Goal: Information Seeking & Learning: Find specific page/section

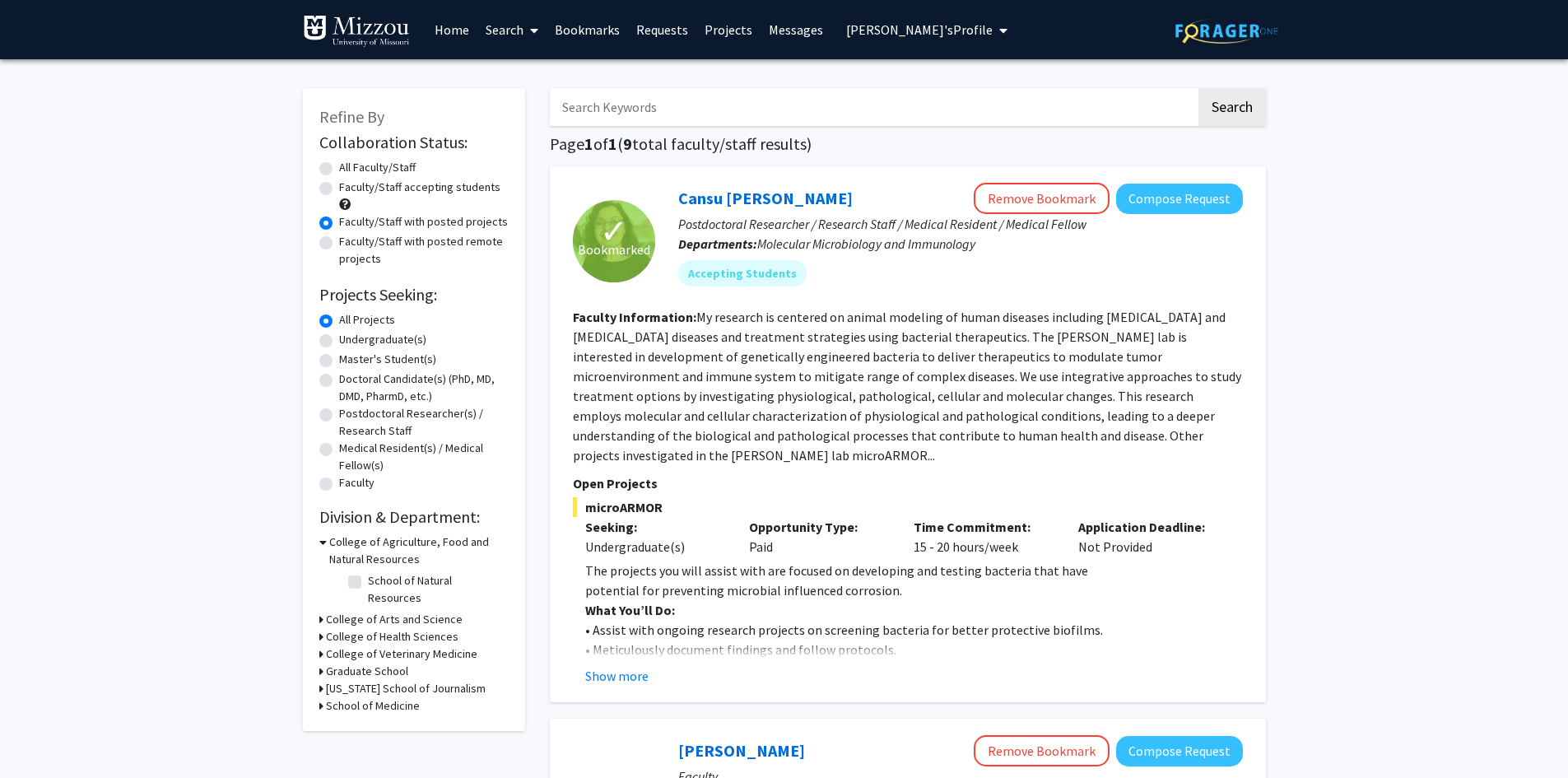
click at [369, 35] on img at bounding box center [356, 31] width 107 height 33
click at [451, 31] on link "Home" at bounding box center [451, 30] width 51 height 57
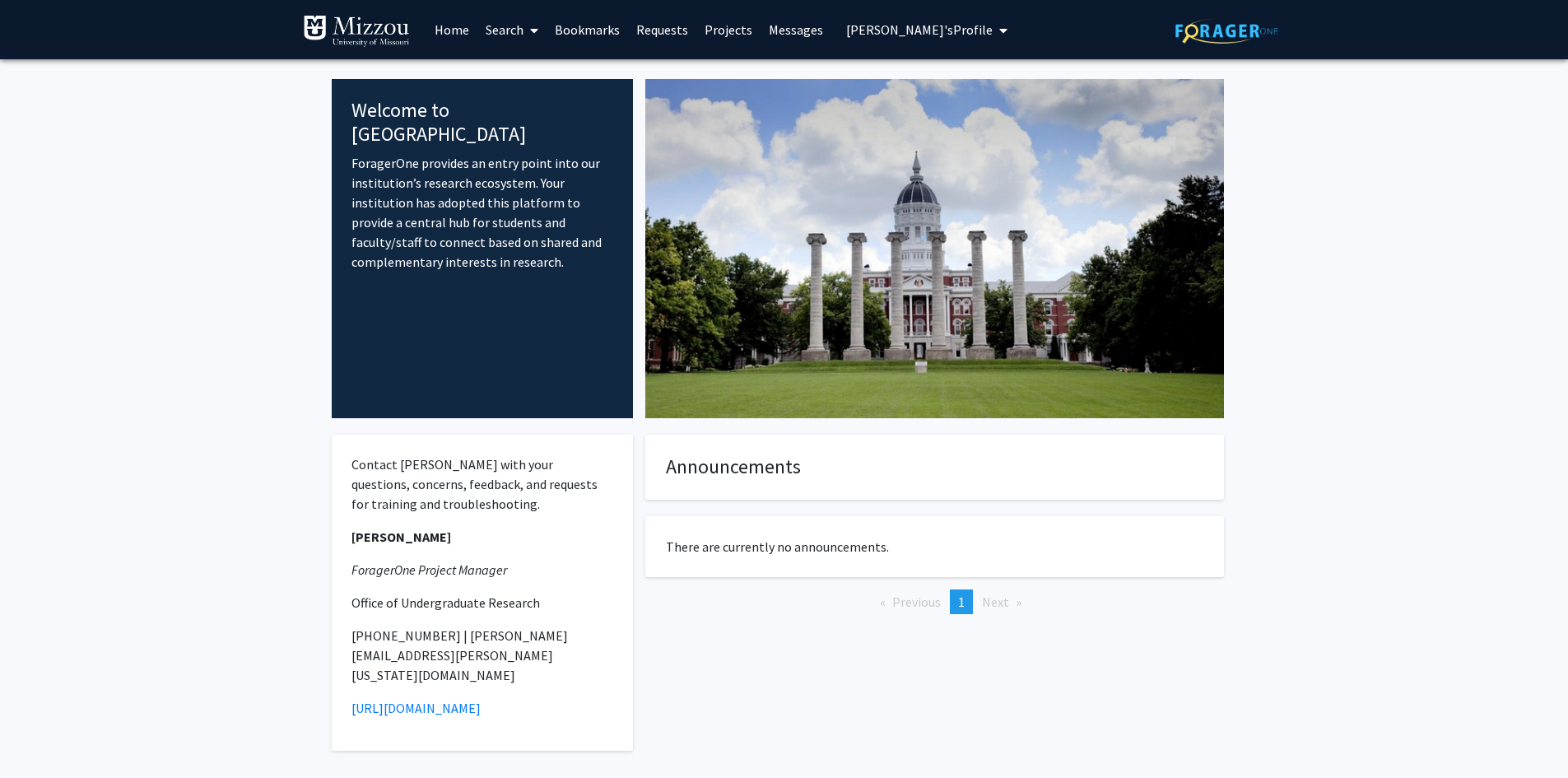
click at [849, 36] on span "[PERSON_NAME]'s Profile" at bounding box center [919, 30] width 147 height 17
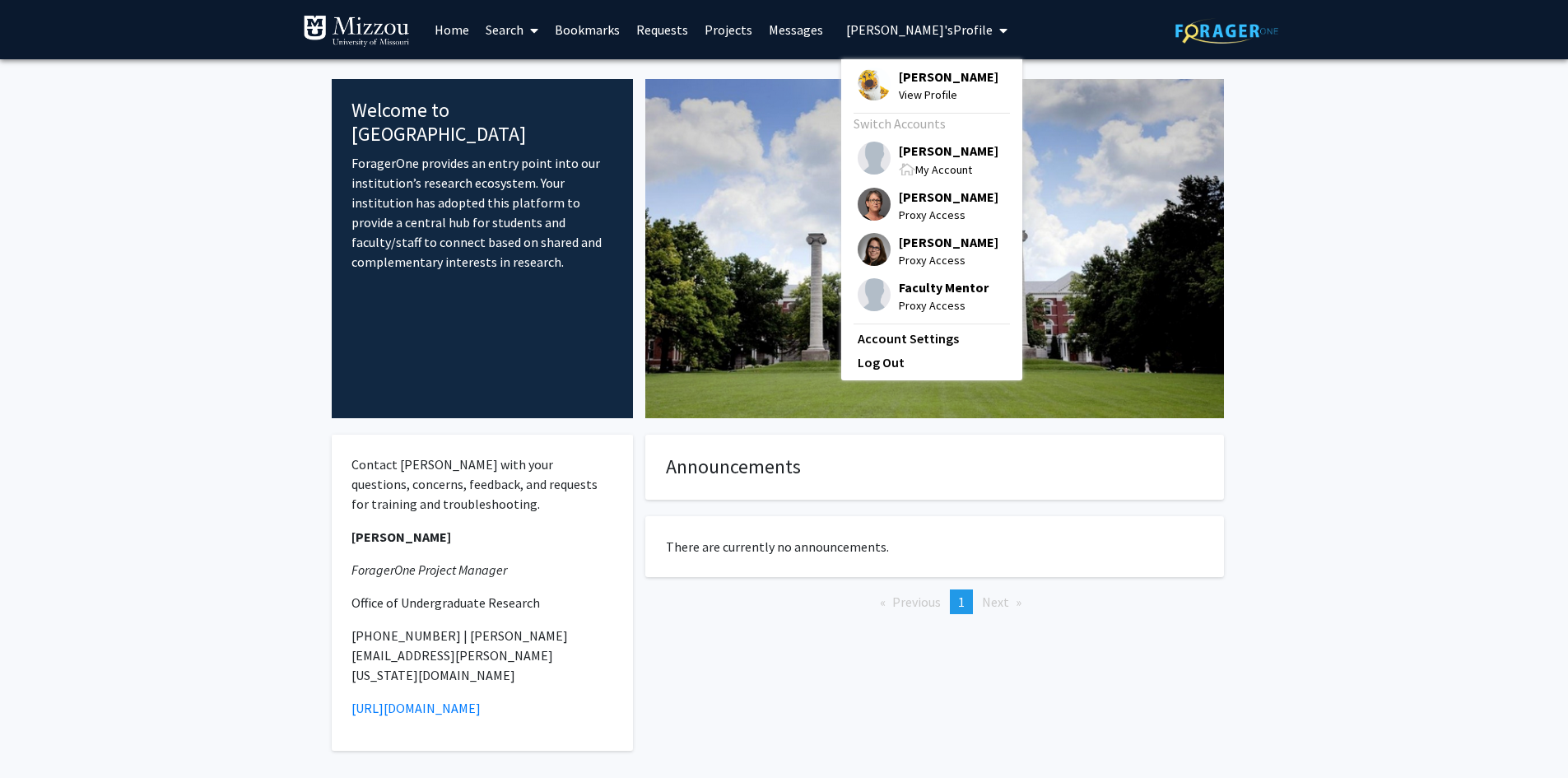
click at [922, 150] on span "[PERSON_NAME]" at bounding box center [948, 150] width 100 height 18
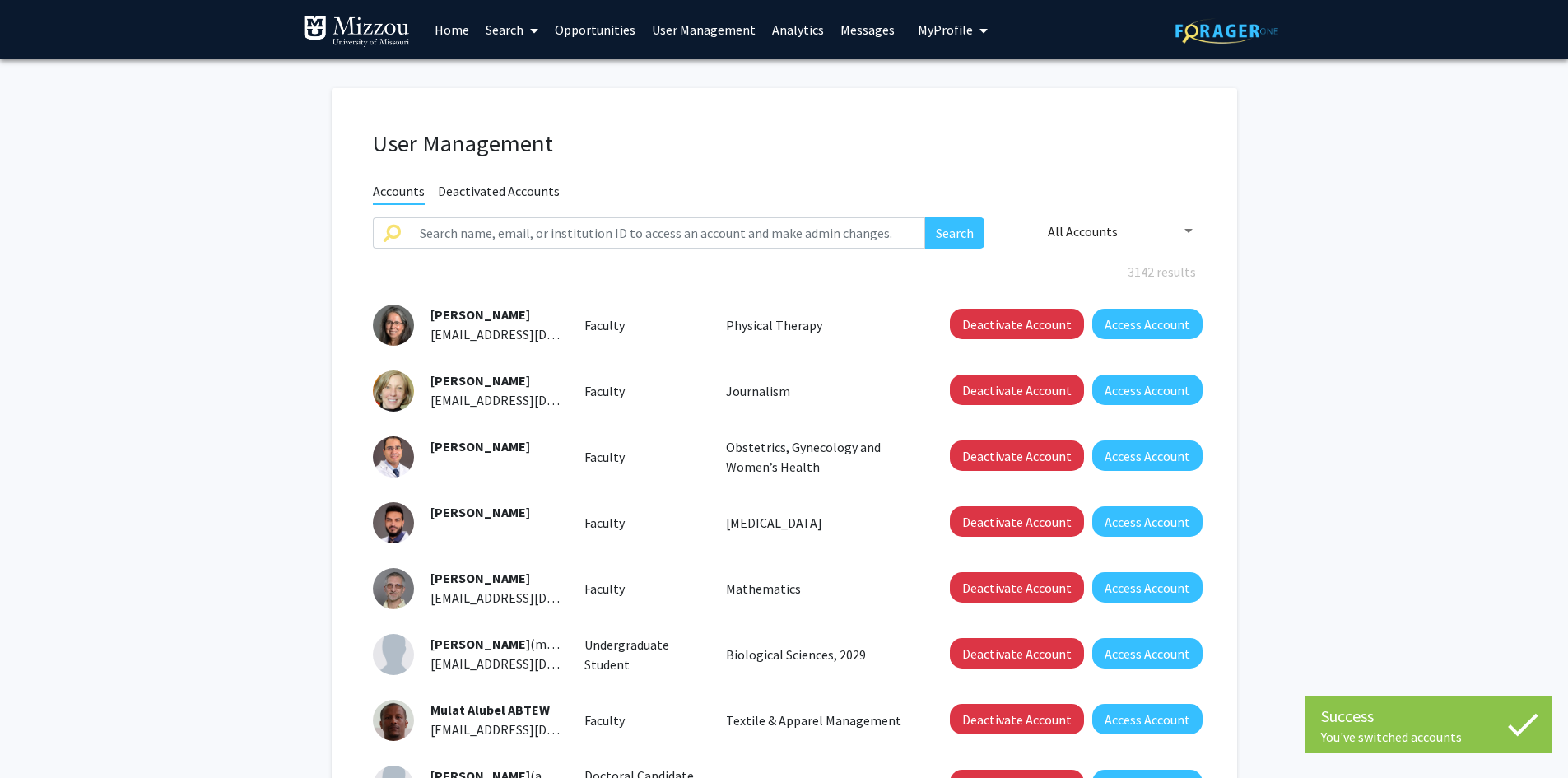
click at [726, 29] on link "User Management" at bounding box center [703, 30] width 120 height 57
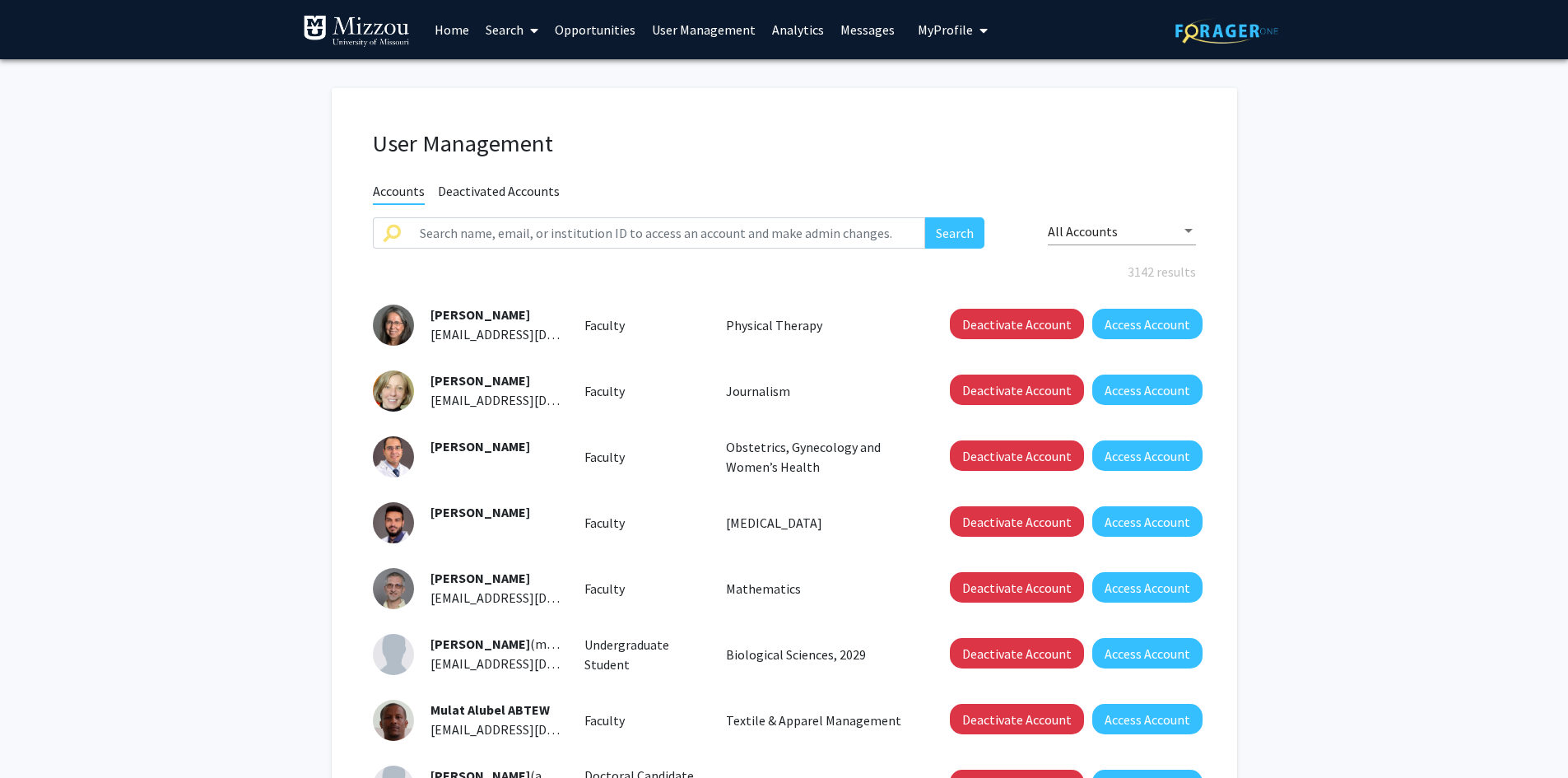
click at [780, 29] on link "Analytics" at bounding box center [797, 30] width 68 height 57
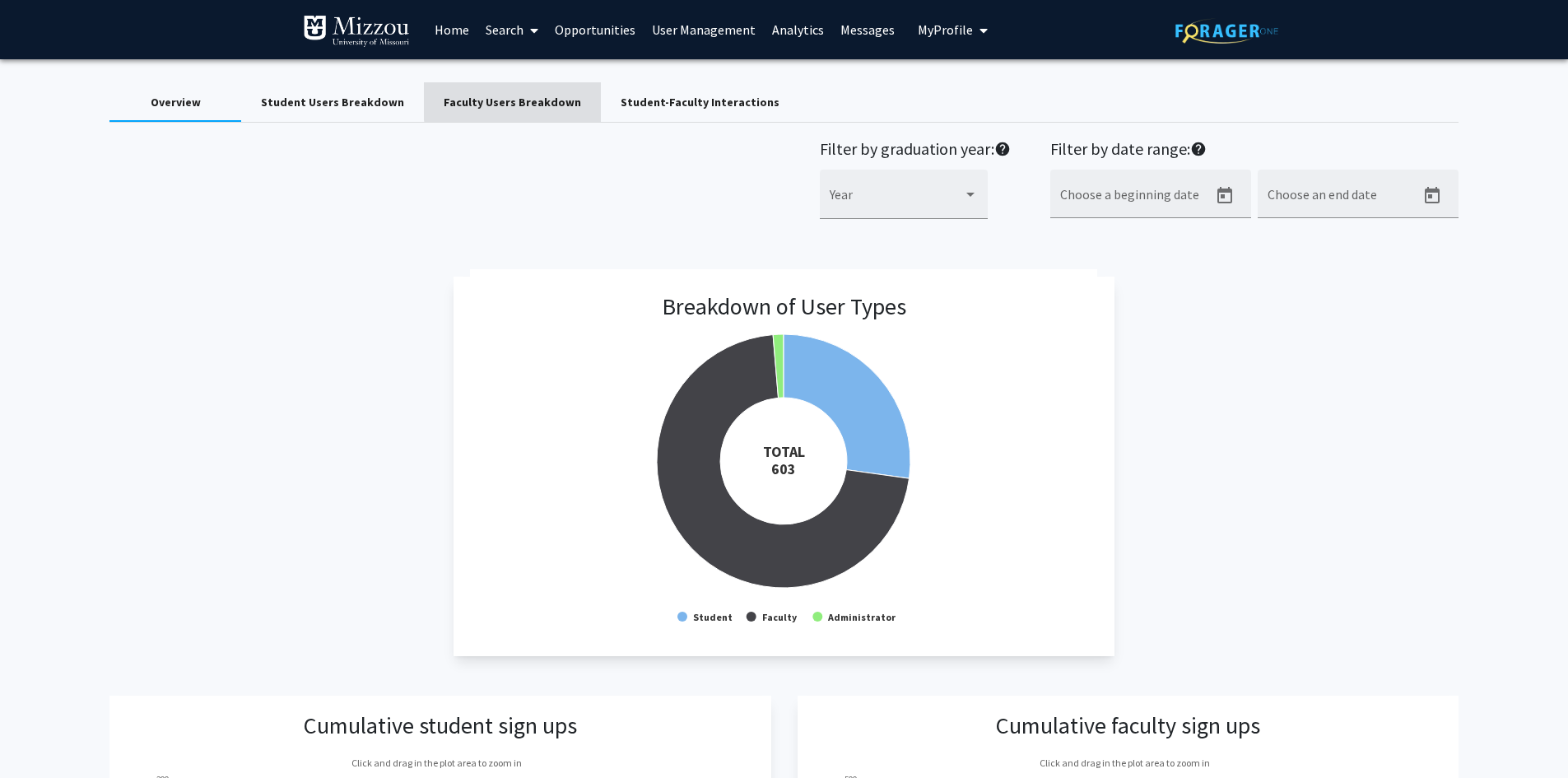
click at [528, 101] on div "Faculty Users Breakdown" at bounding box center [512, 102] width 137 height 17
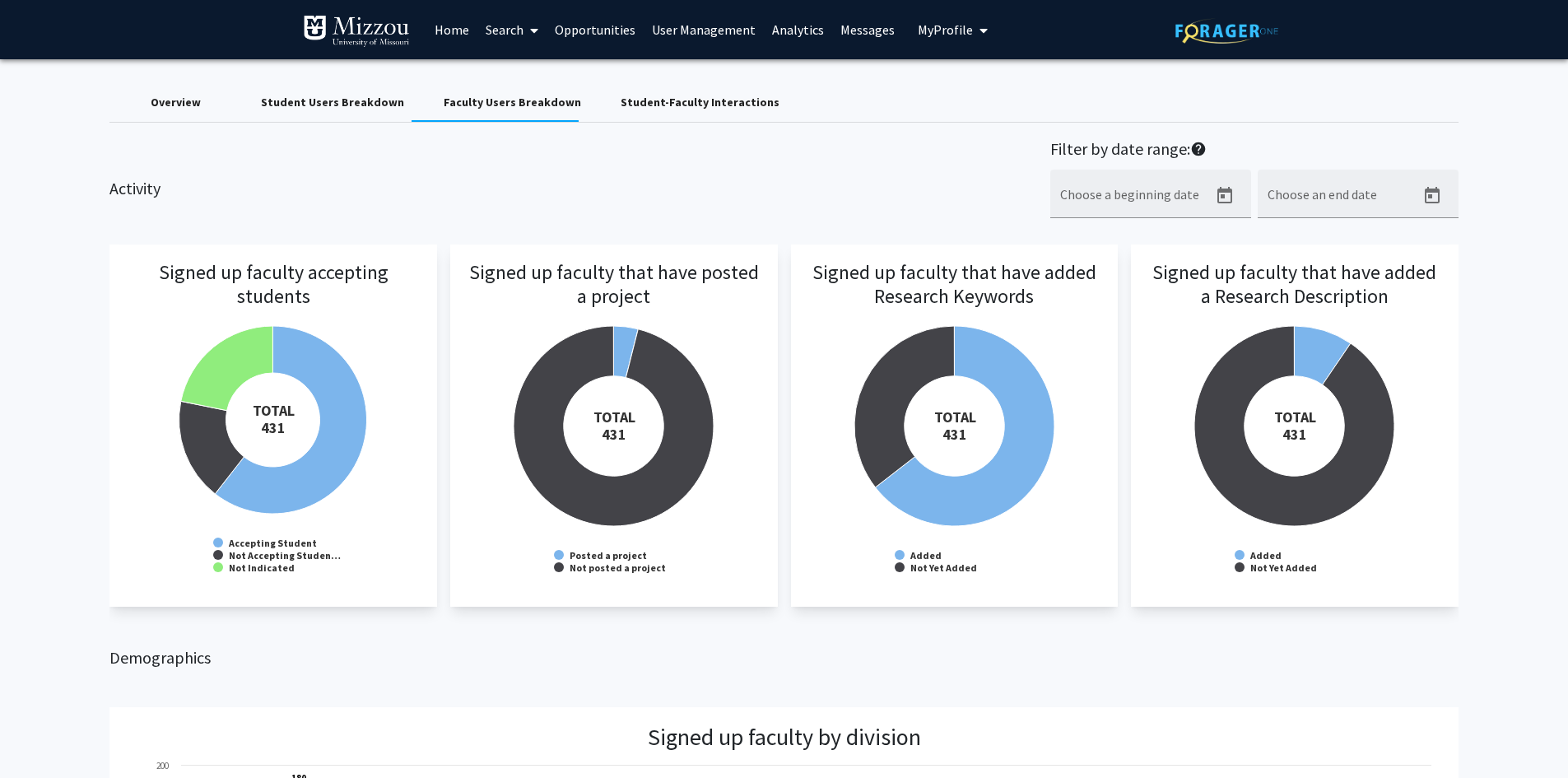
click at [935, 31] on span "My Profile" at bounding box center [945, 30] width 55 height 17
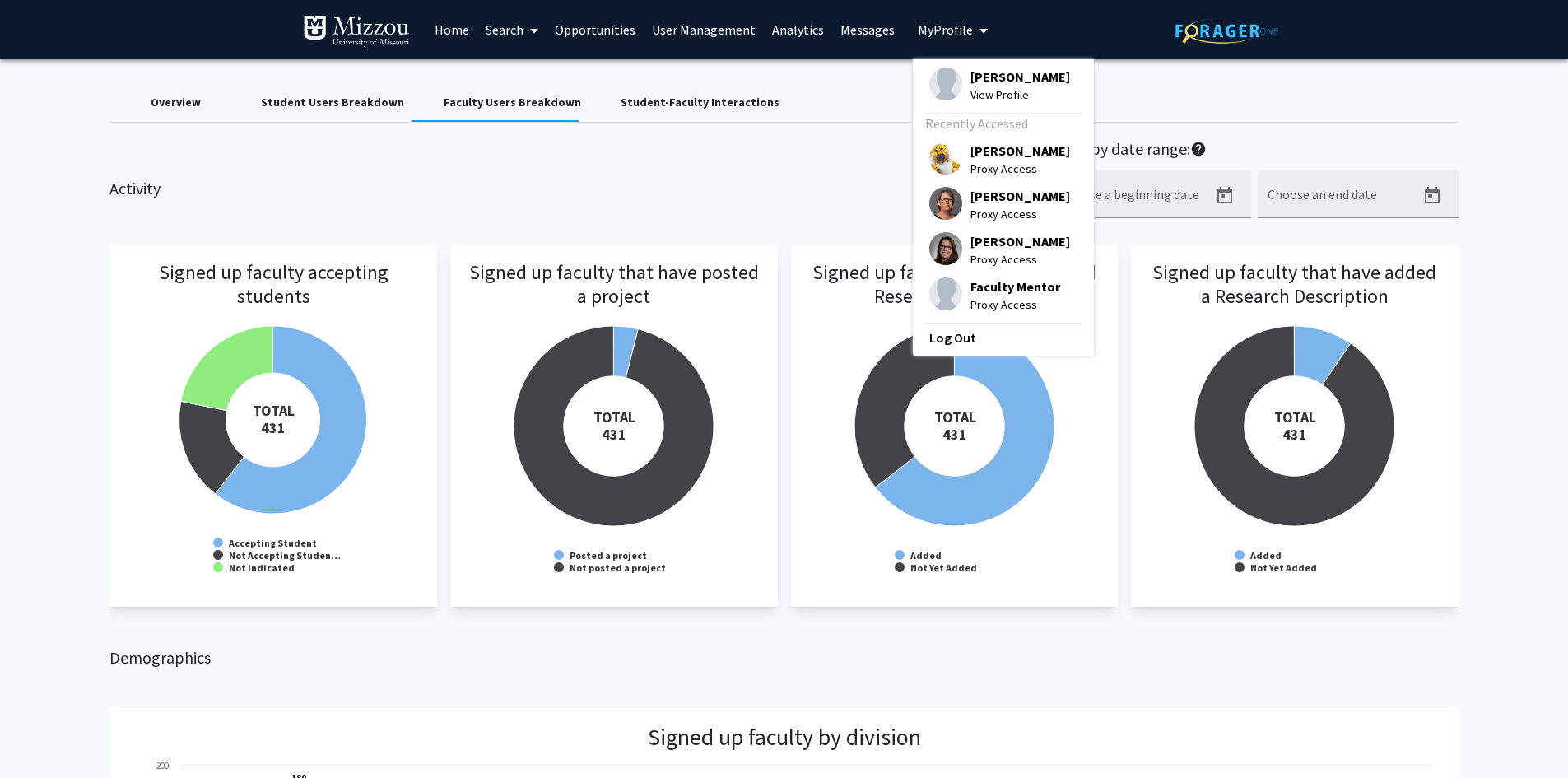
click at [977, 289] on span "Faculty Mentor" at bounding box center [1015, 286] width 89 height 18
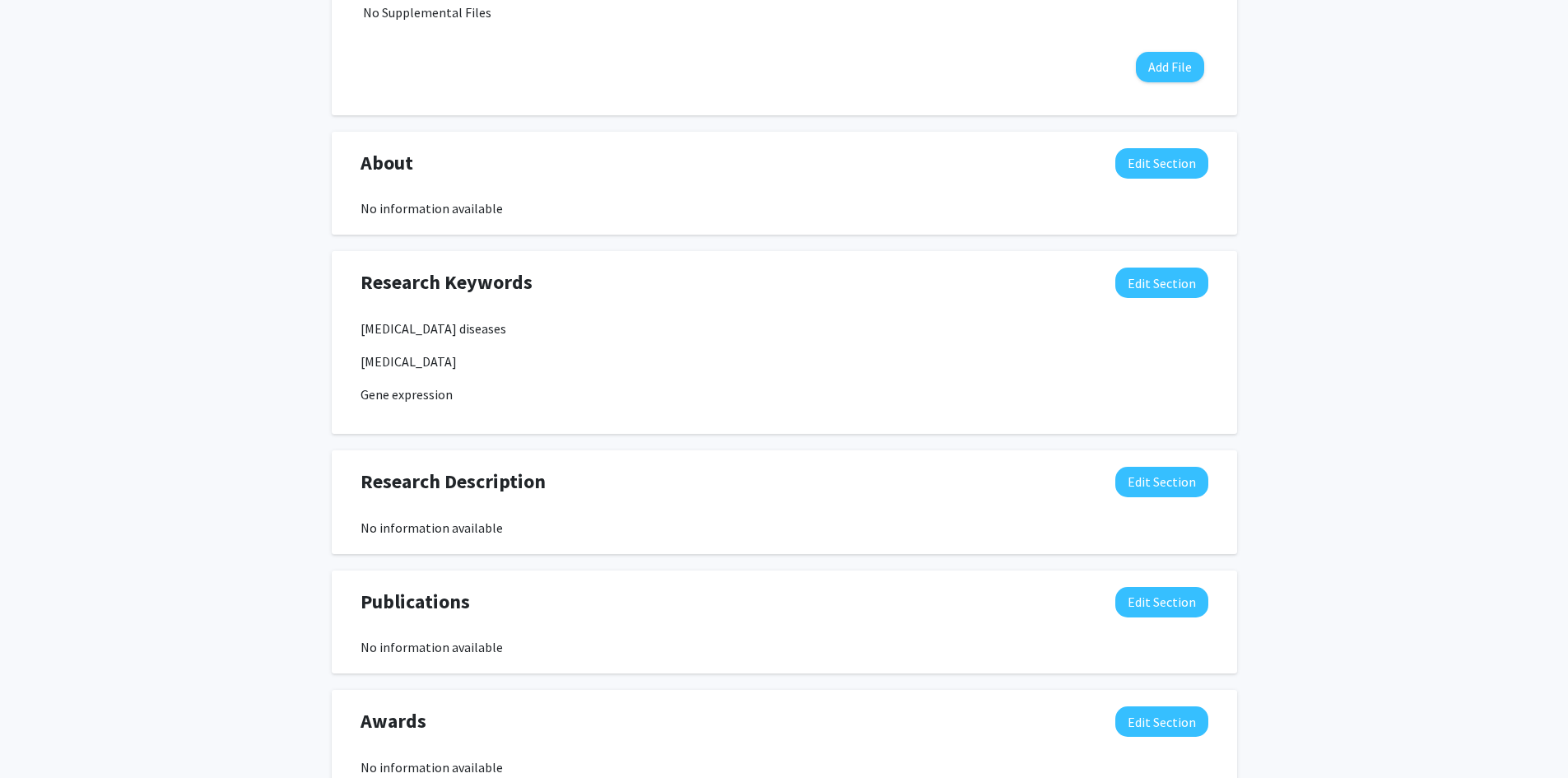
scroll to position [701, 0]
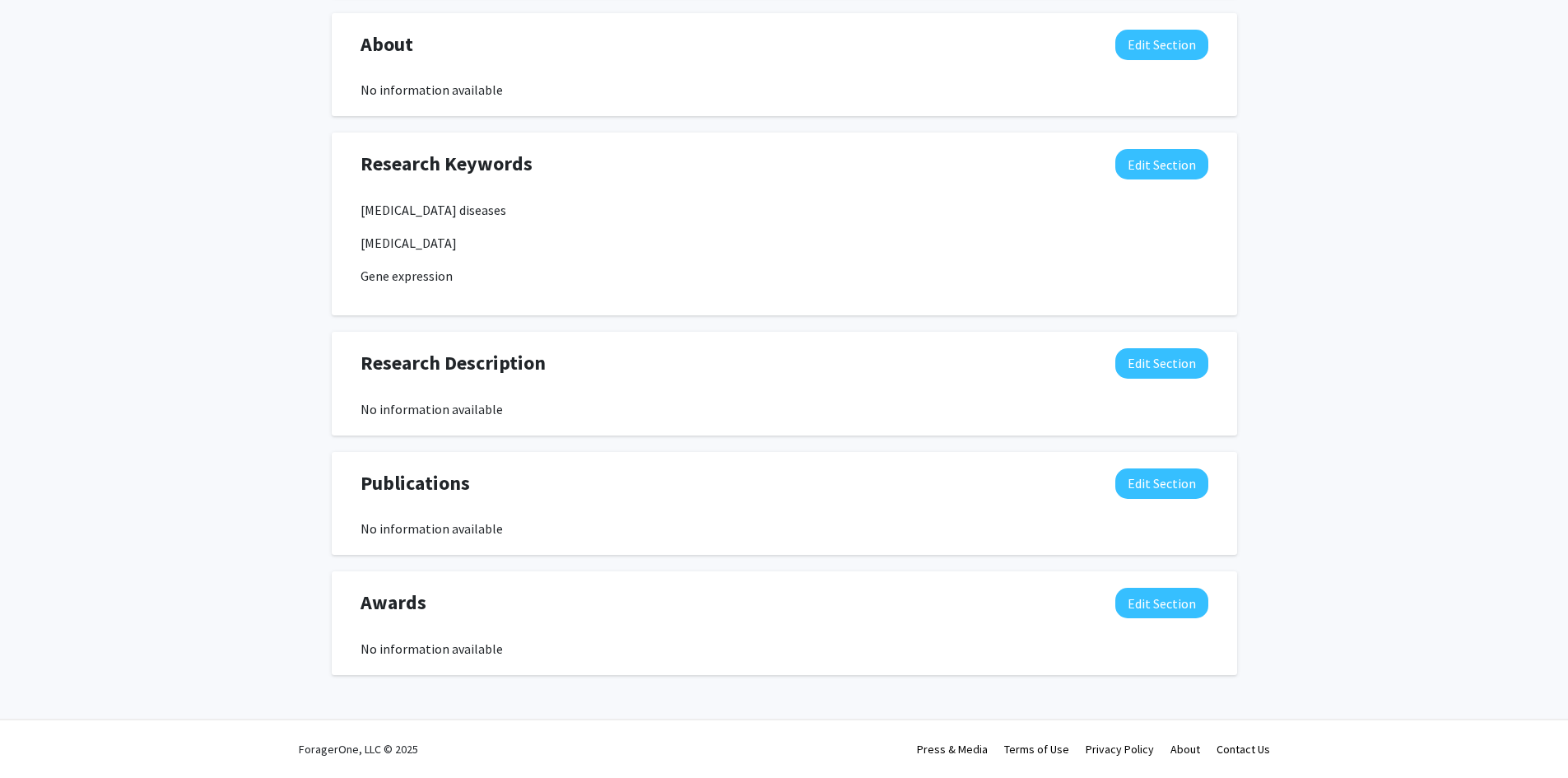
click at [1371, 125] on div "Faculty Mentor Edit Section See Public View help Title: Professor Departments: …" at bounding box center [784, 43] width 1568 height 1371
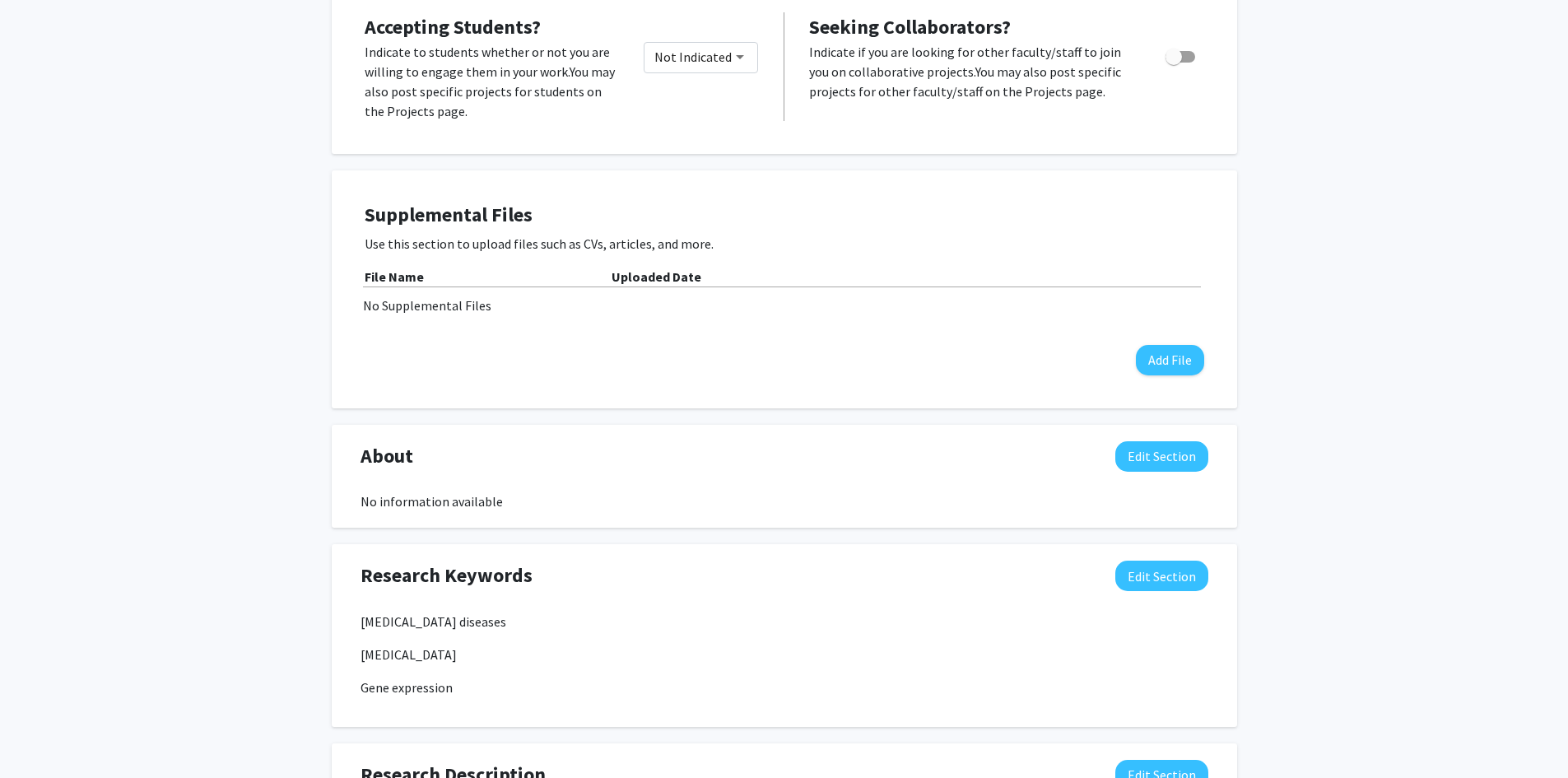
scroll to position [0, 0]
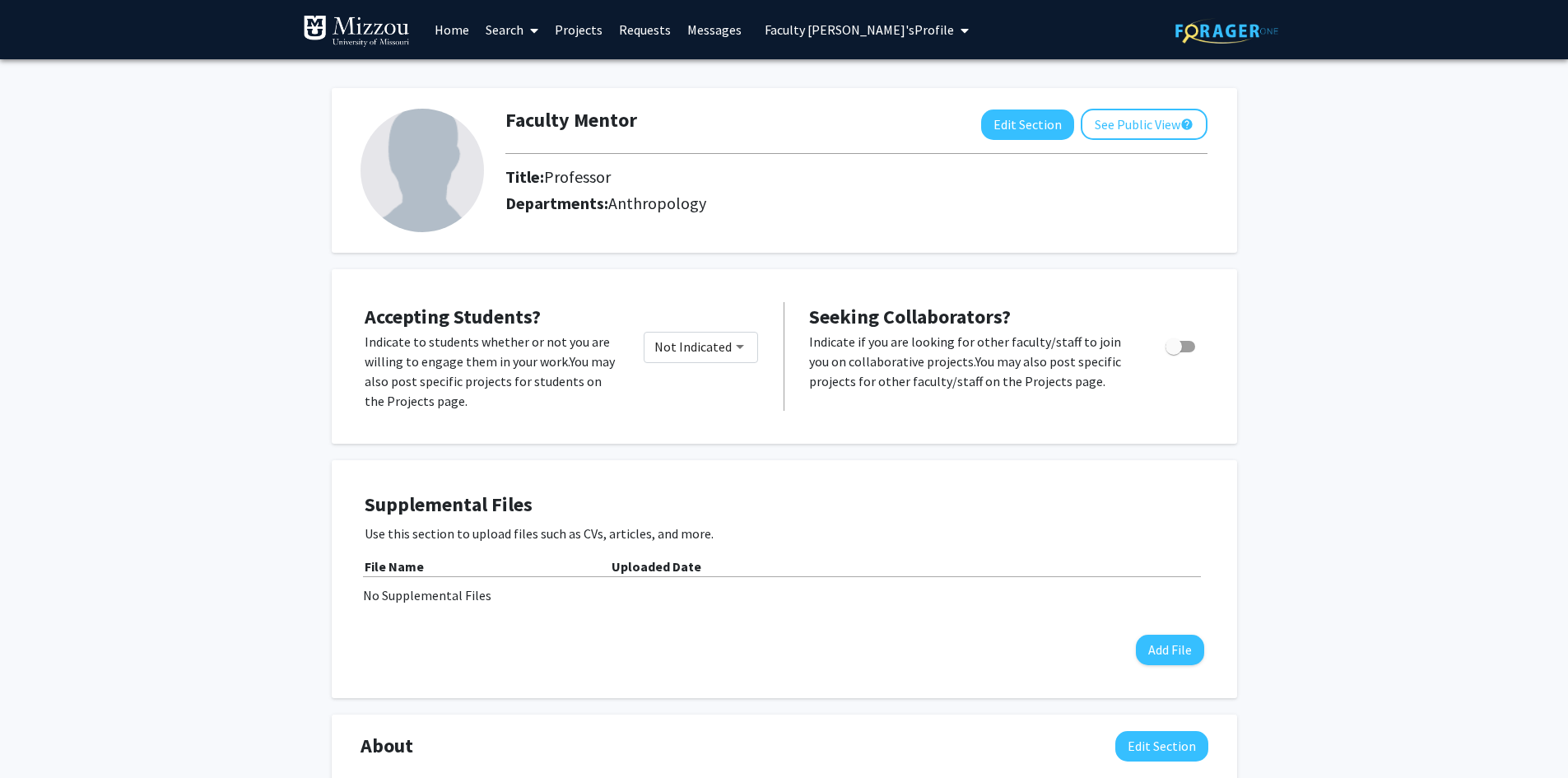
click at [496, 32] on link "Search" at bounding box center [512, 30] width 69 height 57
click at [502, 79] on span "Faculty/Staff" at bounding box center [537, 75] width 121 height 33
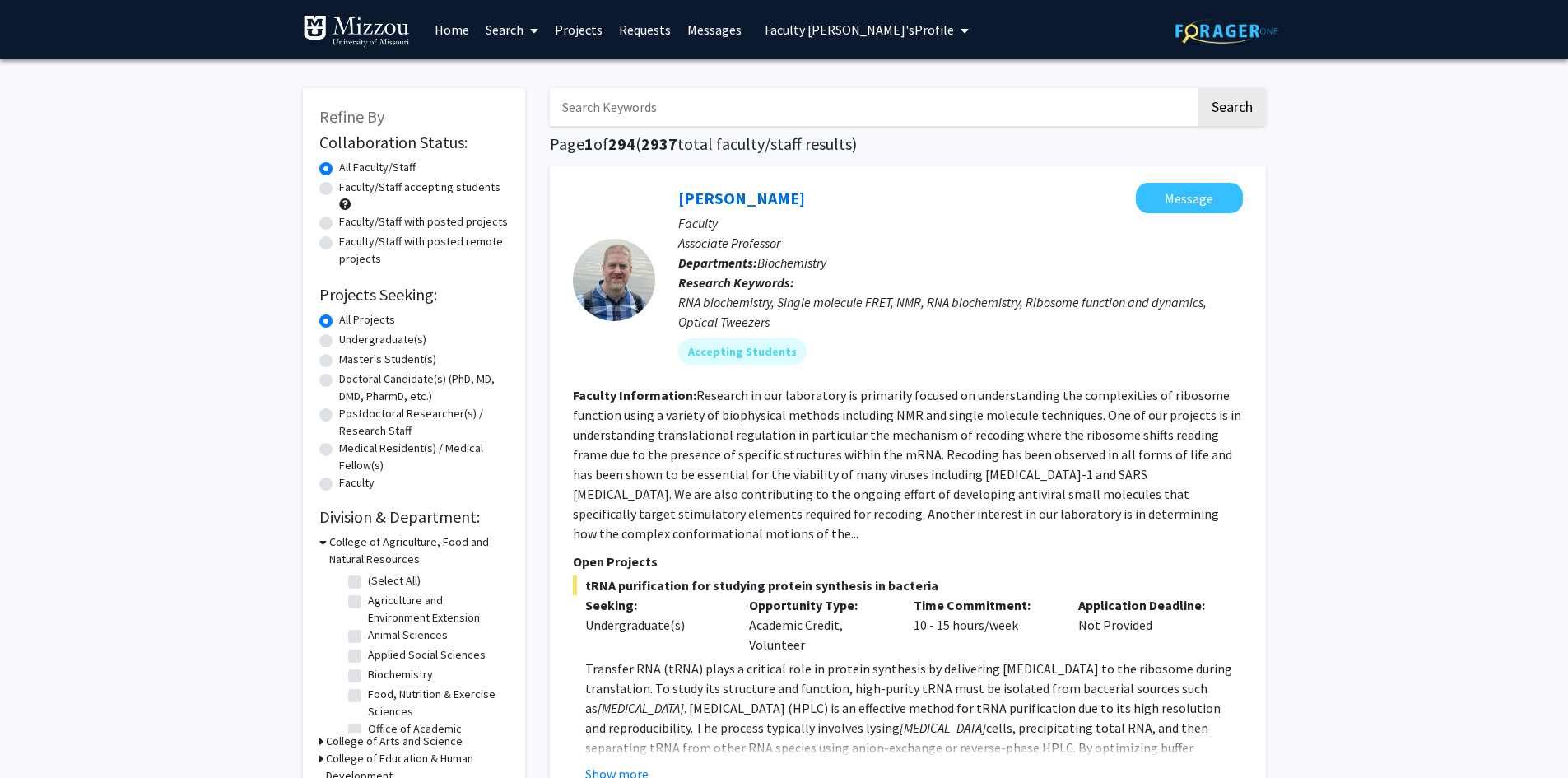
click at [635, 105] on input "Search Keywords" at bounding box center [873, 106] width 646 height 38
type input "social media"
click at [1199, 88] on button "Search" at bounding box center [1232, 106] width 67 height 38
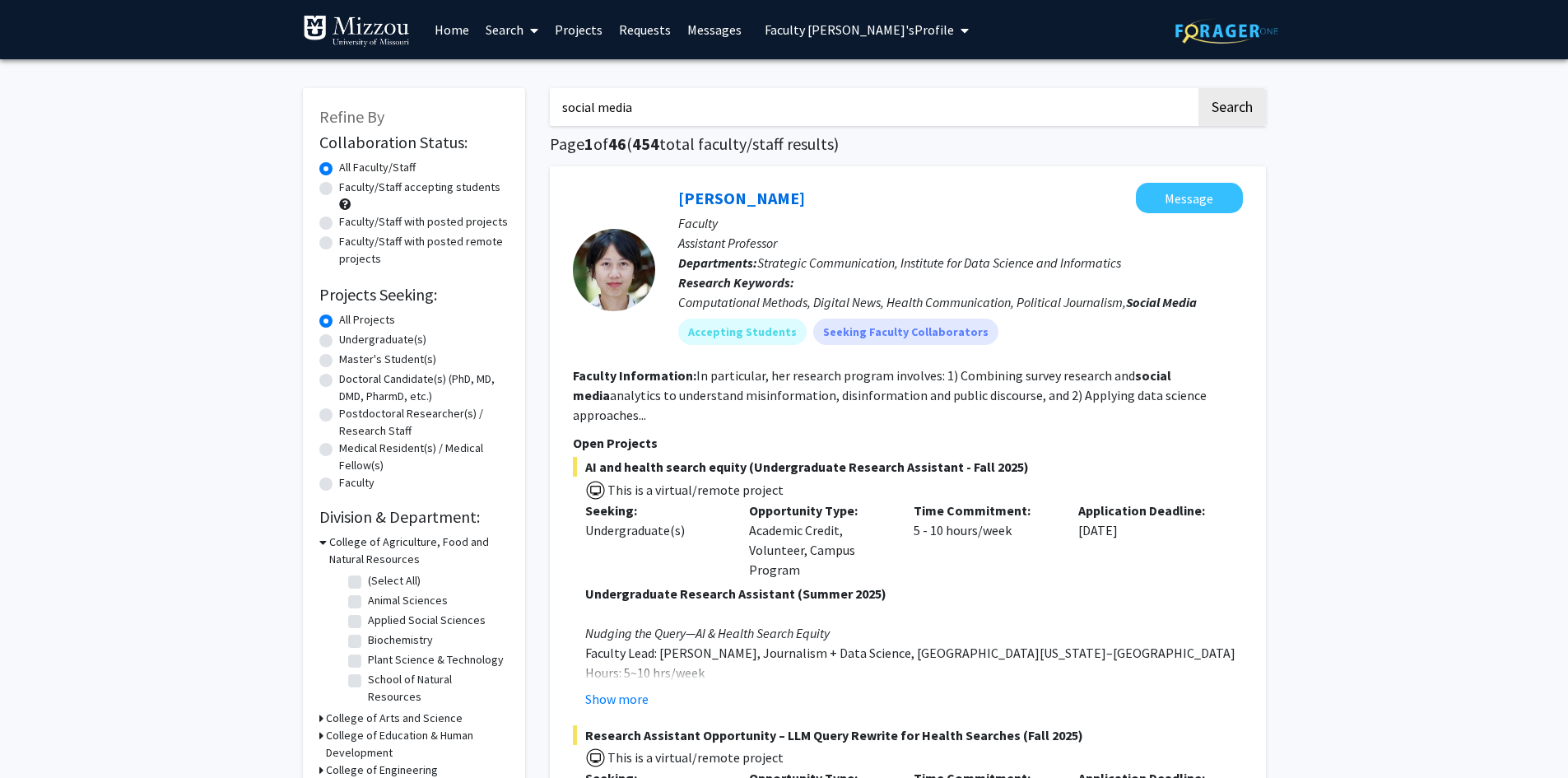
click at [1026, 115] on input "social media" at bounding box center [873, 106] width 646 height 38
click at [877, 31] on span "Faculty [PERSON_NAME]'s Profile" at bounding box center [859, 30] width 189 height 17
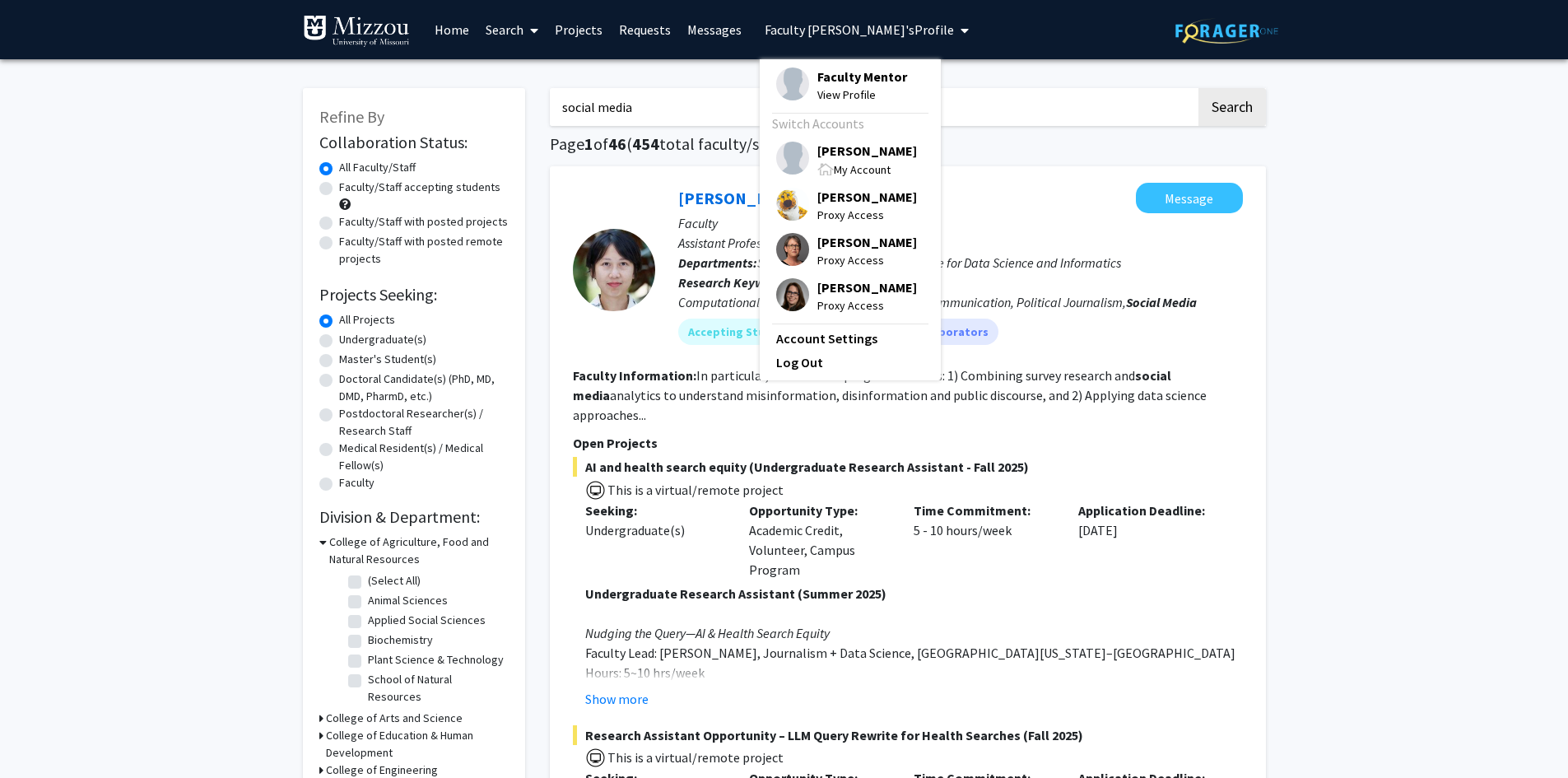
click at [874, 78] on span "Faculty Mentor" at bounding box center [862, 76] width 89 height 18
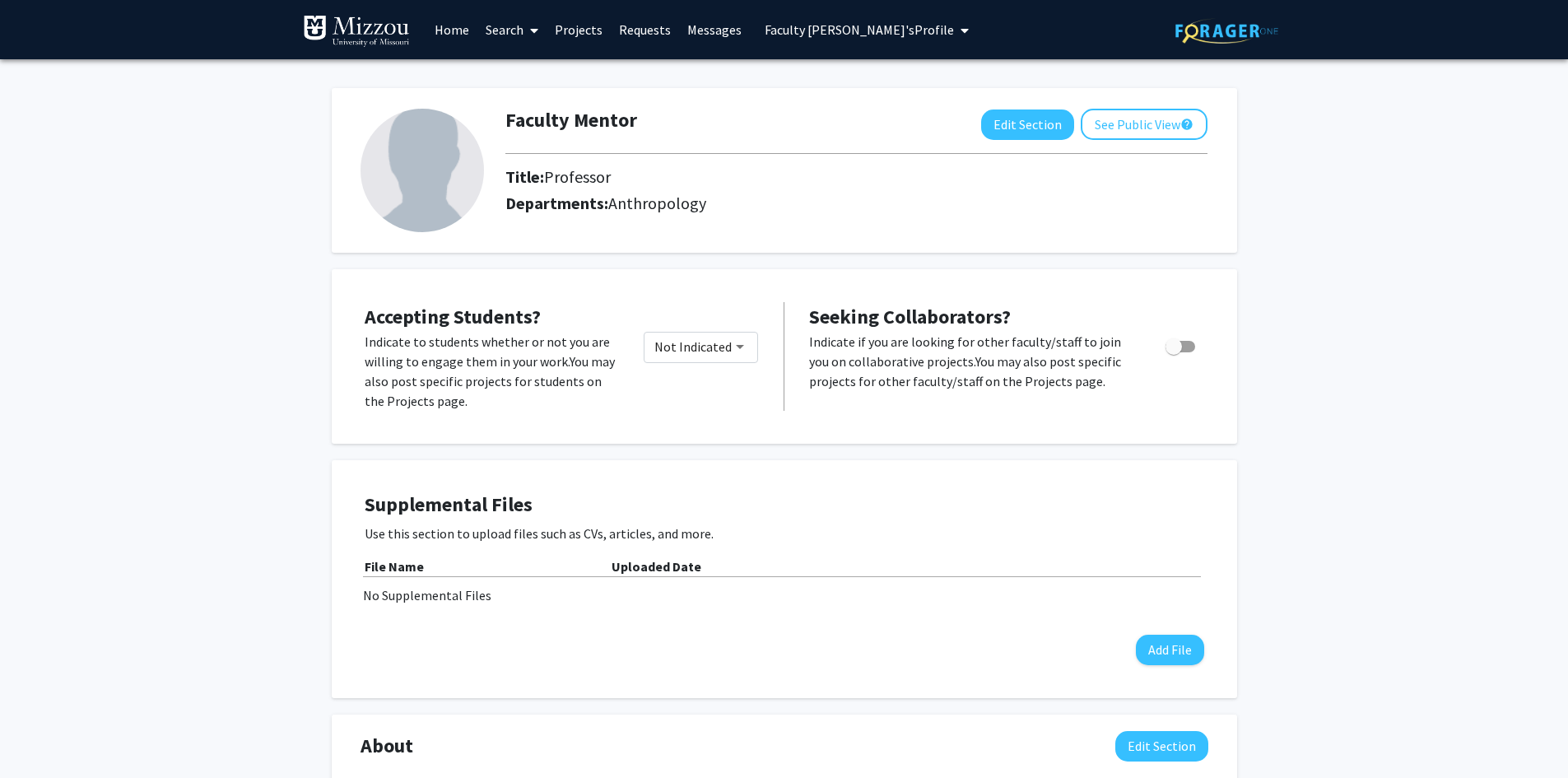
click at [132, 101] on div "Faculty Mentor Edit Section See Public View help Title: Professor Departments: …" at bounding box center [784, 744] width 1568 height 1371
click at [173, 199] on div "Faculty Mentor Edit Section See Public View help Title: Professor Departments: …" at bounding box center [784, 744] width 1568 height 1371
